Goal: Task Accomplishment & Management: Manage account settings

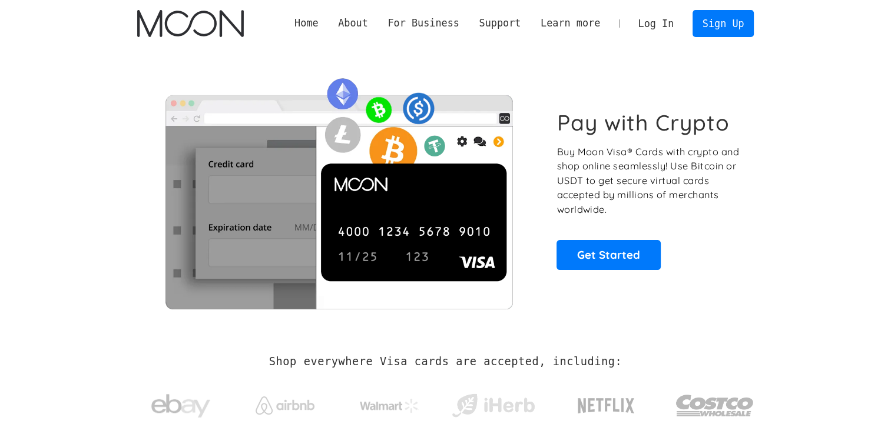
click at [666, 29] on link "Log In" at bounding box center [655, 24] width 55 height 26
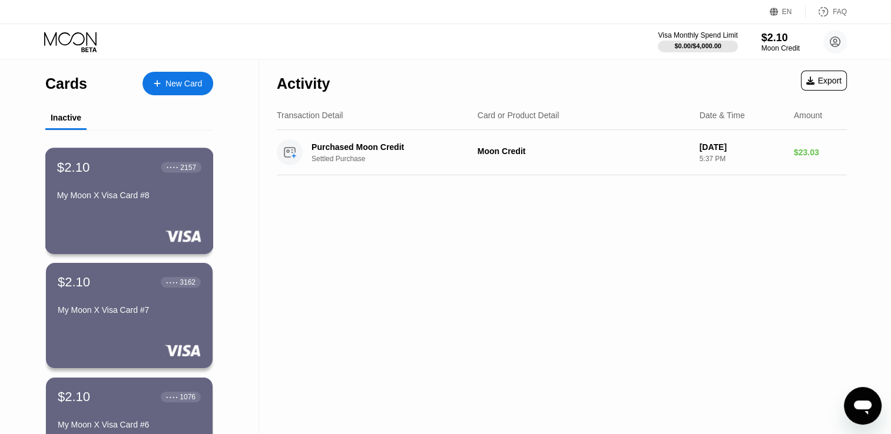
click at [66, 221] on div "$2.10 ● ● ● ● 2157 My Moon X Visa Card #8" at bounding box center [129, 201] width 168 height 107
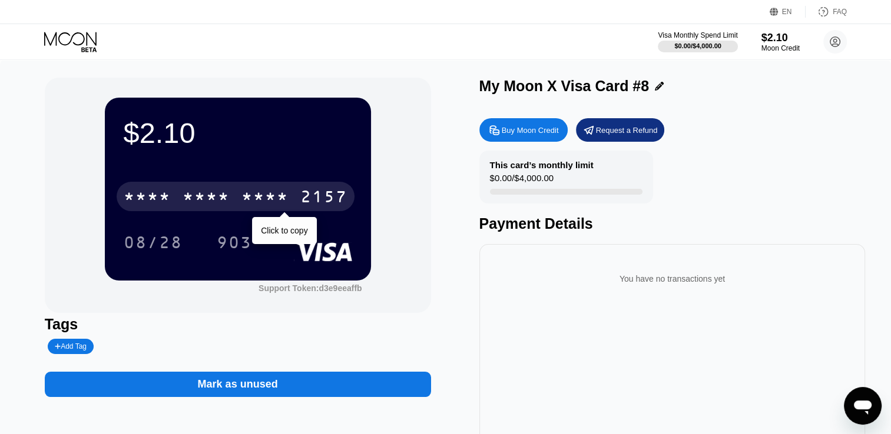
click at [193, 198] on div "* * * *" at bounding box center [206, 198] width 47 height 19
